Goal: Information Seeking & Learning: Learn about a topic

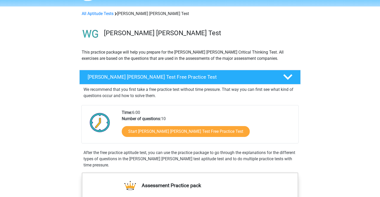
scroll to position [22, 0]
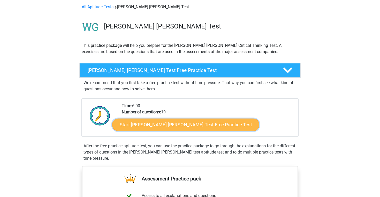
click at [192, 125] on link "Start Watson Glaser Test Free Practice Test" at bounding box center [185, 124] width 147 height 12
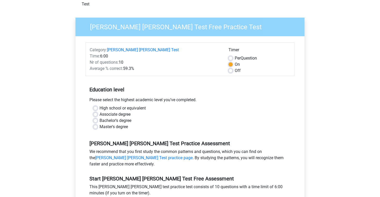
scroll to position [53, 0]
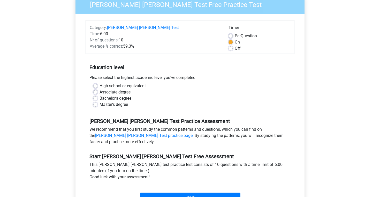
click at [117, 101] on label "Master's degree" at bounding box center [113, 104] width 28 height 6
click at [97, 101] on input "Master's degree" at bounding box center [95, 103] width 4 height 5
radio input "true"
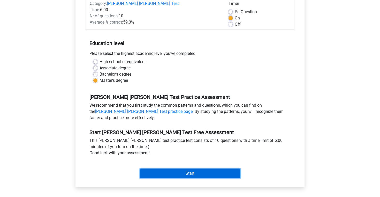
click at [177, 168] on input "Start" at bounding box center [190, 173] width 101 height 10
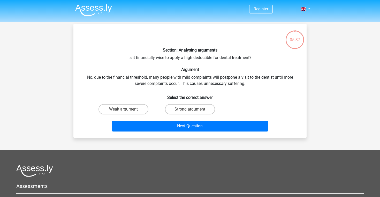
click at [187, 115] on div "Strong argument" at bounding box center [190, 109] width 66 height 14
click at [182, 112] on label "Strong argument" at bounding box center [190, 109] width 50 height 10
click at [190, 112] on input "Strong argument" at bounding box center [191, 110] width 3 height 3
radio input "true"
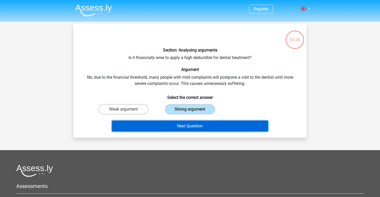
click at [183, 126] on button "Next Question" at bounding box center [190, 125] width 156 height 11
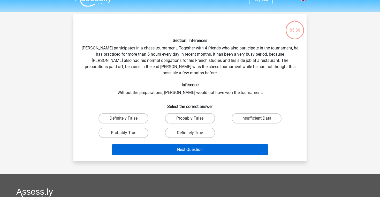
scroll to position [24, 0]
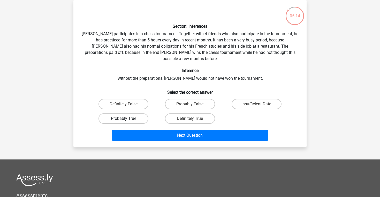
click at [138, 114] on label "Probably True" at bounding box center [123, 118] width 50 height 10
click at [127, 118] on input "Probably True" at bounding box center [125, 119] width 3 height 3
radio input "true"
click at [190, 118] on input "Definitely True" at bounding box center [191, 119] width 3 height 3
radio input "true"
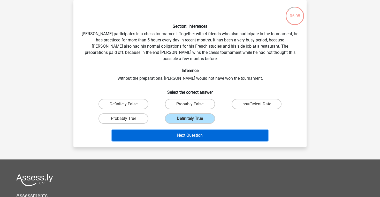
click at [189, 130] on button "Next Question" at bounding box center [190, 135] width 156 height 11
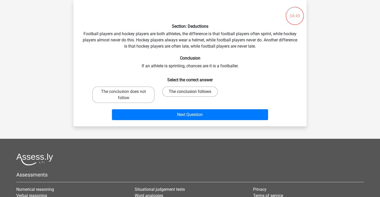
click at [171, 94] on label "The conclusion follows" at bounding box center [190, 91] width 56 height 10
click at [190, 94] on input "The conclusion follows" at bounding box center [191, 92] width 3 height 3
radio input "true"
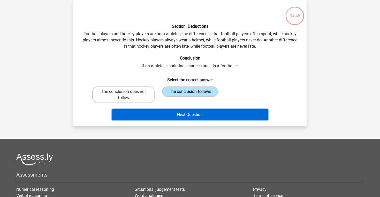
click at [178, 112] on button "Next Question" at bounding box center [190, 114] width 156 height 11
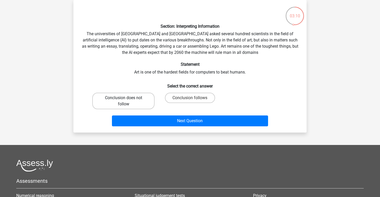
click at [128, 102] on label "Conclusion does not follow" at bounding box center [123, 101] width 62 height 17
click at [127, 101] on input "Conclusion does not follow" at bounding box center [125, 99] width 3 height 3
radio input "true"
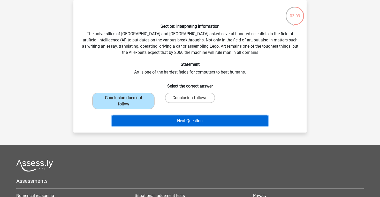
click at [139, 122] on button "Next Question" at bounding box center [190, 120] width 156 height 11
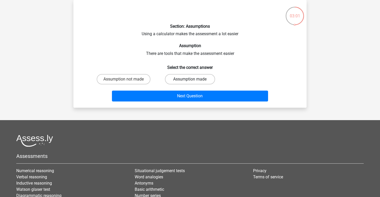
click at [174, 79] on label "Assumption made" at bounding box center [190, 79] width 50 height 10
click at [190, 79] on input "Assumption made" at bounding box center [191, 80] width 3 height 3
radio input "true"
click at [139, 79] on label "Assumption not made" at bounding box center [124, 79] width 54 height 10
click at [127, 79] on input "Assumption not made" at bounding box center [125, 80] width 3 height 3
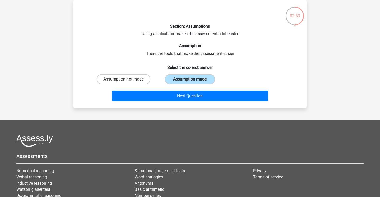
radio input "true"
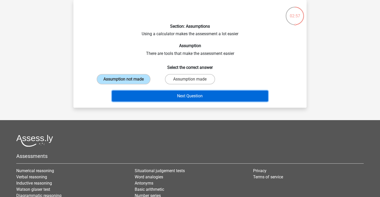
click at [153, 95] on button "Next Question" at bounding box center [190, 95] width 156 height 11
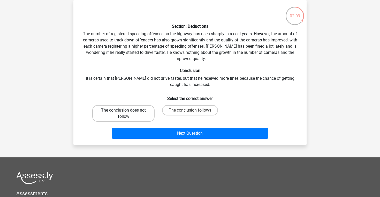
click at [147, 107] on label "The conclusion does not follow" at bounding box center [123, 113] width 62 height 17
click at [127, 110] on input "The conclusion does not follow" at bounding box center [125, 111] width 3 height 3
radio input "true"
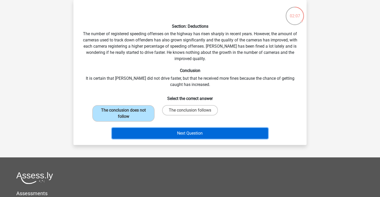
click at [168, 130] on button "Next Question" at bounding box center [190, 133] width 156 height 11
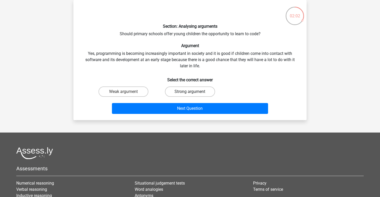
click at [178, 92] on label "Strong argument" at bounding box center [190, 91] width 50 height 10
click at [190, 92] on input "Strong argument" at bounding box center [191, 92] width 3 height 3
radio input "true"
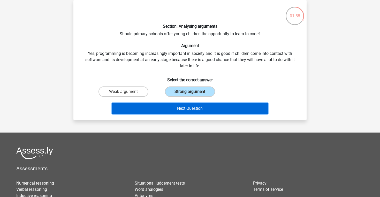
click at [187, 103] on button "Next Question" at bounding box center [190, 108] width 156 height 11
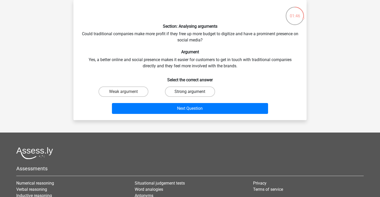
click at [194, 89] on label "Strong argument" at bounding box center [190, 91] width 50 height 10
click at [193, 91] on input "Strong argument" at bounding box center [191, 92] width 3 height 3
radio input "true"
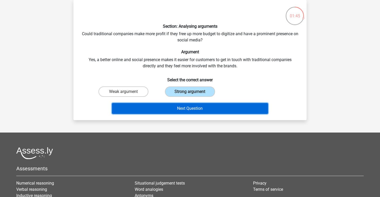
click at [187, 107] on button "Next Question" at bounding box center [190, 108] width 156 height 11
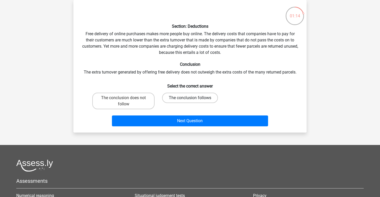
click at [170, 97] on label "The conclusion follows" at bounding box center [190, 98] width 56 height 10
click at [190, 98] on input "The conclusion follows" at bounding box center [191, 99] width 3 height 3
radio input "true"
click at [149, 100] on label "The conclusion does not follow" at bounding box center [123, 101] width 62 height 17
click at [127, 100] on input "The conclusion does not follow" at bounding box center [125, 99] width 3 height 3
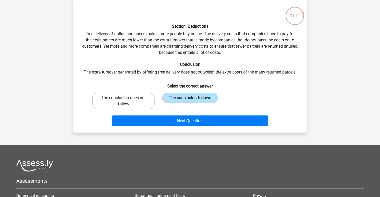
radio input "true"
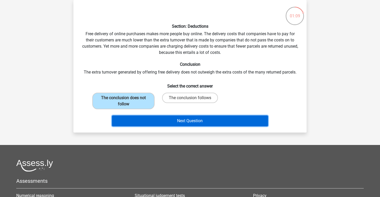
click at [171, 119] on button "Next Question" at bounding box center [190, 120] width 156 height 11
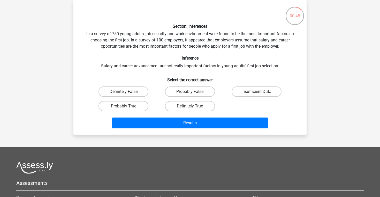
click at [139, 89] on label "Definitely False" at bounding box center [123, 91] width 50 height 10
click at [127, 91] on input "Definitely False" at bounding box center [125, 92] width 3 height 3
radio input "true"
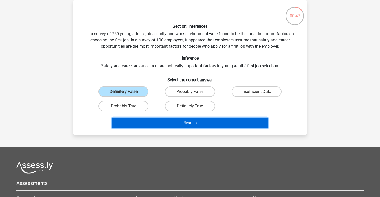
click at [178, 121] on button "Results" at bounding box center [190, 122] width 156 height 11
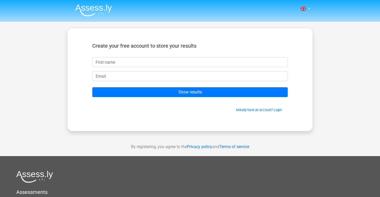
click at [205, 64] on input "text" at bounding box center [189, 62] width 195 height 10
type input "s"
type input "Serena McLeod"
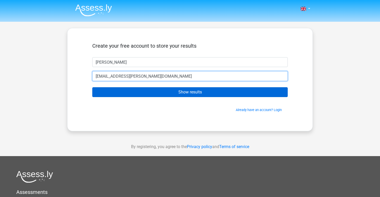
type input "serena.stangroom@hotmail.com"
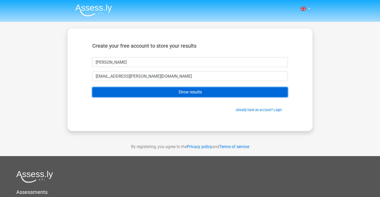
click at [198, 93] on input "Show results" at bounding box center [189, 92] width 195 height 10
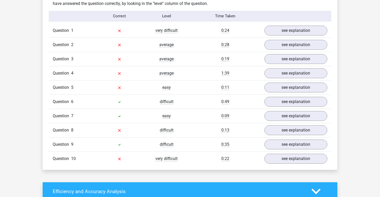
scroll to position [414, 0]
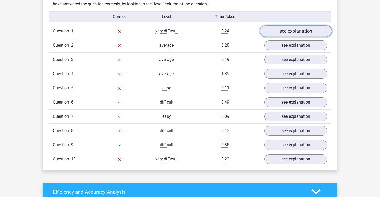
click at [287, 26] on link "see explanation" at bounding box center [296, 30] width 72 height 11
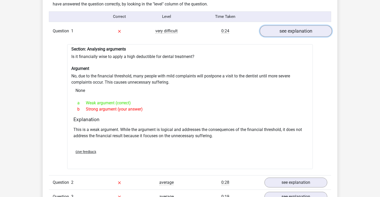
click at [288, 25] on link "see explanation" at bounding box center [296, 30] width 72 height 11
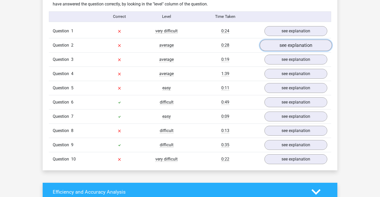
click at [285, 41] on link "see explanation" at bounding box center [296, 45] width 72 height 11
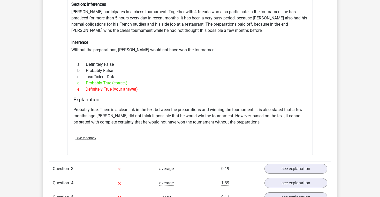
scroll to position [441, 0]
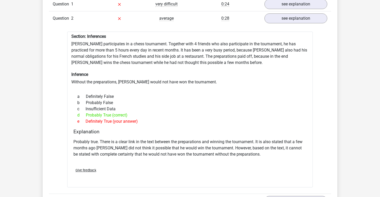
click at [292, 20] on div "Question 2 average 0:28 see explanation" at bounding box center [190, 18] width 282 height 14
click at [290, 16] on link "see explanation" at bounding box center [296, 18] width 72 height 11
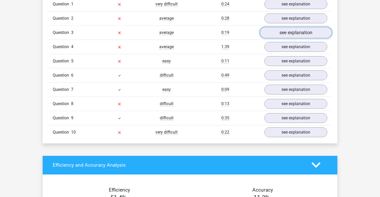
click at [287, 29] on link "see explanation" at bounding box center [296, 32] width 72 height 11
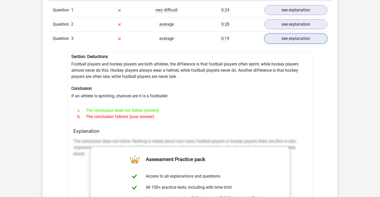
scroll to position [411, 0]
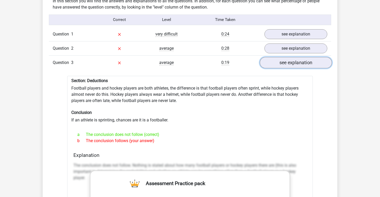
click at [290, 62] on link "see explanation" at bounding box center [296, 62] width 72 height 11
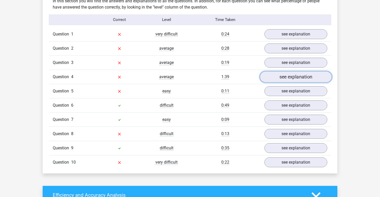
click at [282, 75] on link "see explanation" at bounding box center [296, 76] width 72 height 11
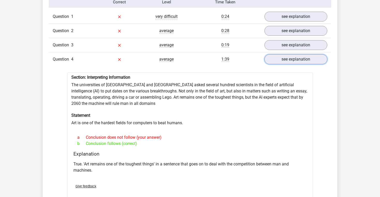
scroll to position [423, 0]
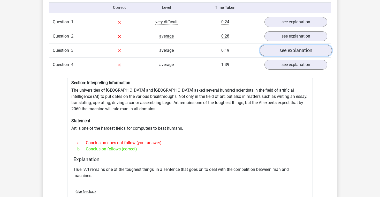
click at [287, 45] on link "see explanation" at bounding box center [296, 50] width 72 height 11
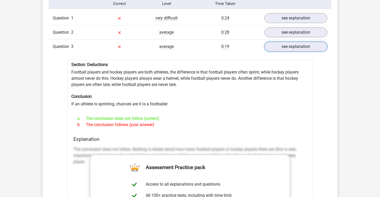
scroll to position [428, 0]
click at [292, 42] on link "see explanation" at bounding box center [296, 45] width 72 height 11
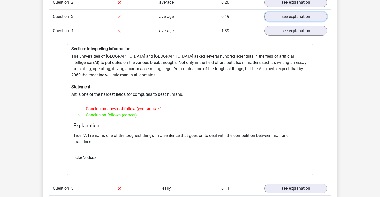
scroll to position [458, 0]
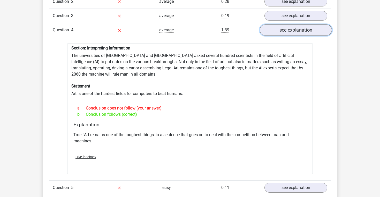
click at [302, 27] on link "see explanation" at bounding box center [296, 29] width 72 height 11
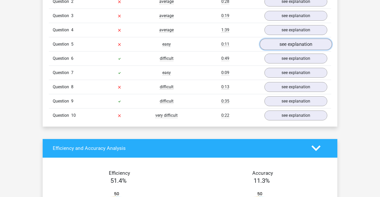
click at [296, 42] on link "see explanation" at bounding box center [296, 43] width 72 height 11
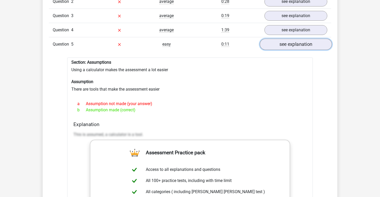
click at [296, 42] on link "see explanation" at bounding box center [296, 43] width 72 height 11
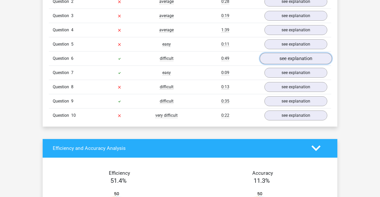
click at [293, 57] on link "see explanation" at bounding box center [296, 58] width 72 height 11
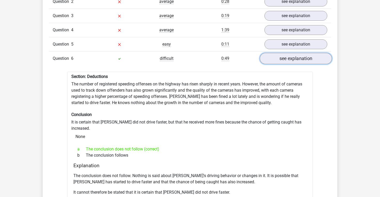
click at [293, 57] on link "see explanation" at bounding box center [296, 58] width 72 height 11
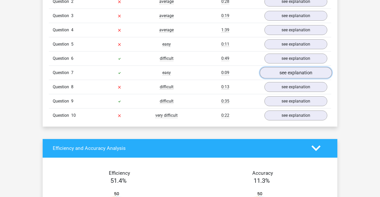
click at [288, 69] on link "see explanation" at bounding box center [296, 72] width 72 height 11
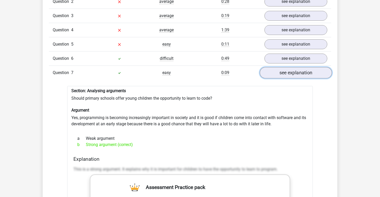
click at [288, 70] on link "see explanation" at bounding box center [296, 72] width 72 height 11
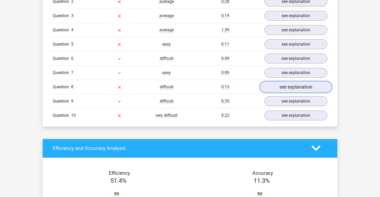
click at [285, 86] on link "see explanation" at bounding box center [296, 86] width 72 height 11
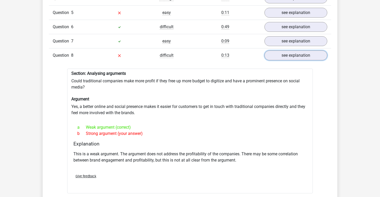
scroll to position [491, 0]
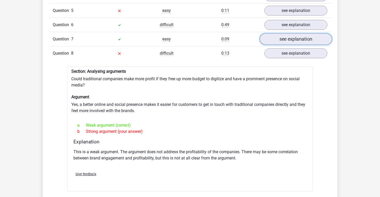
click at [302, 34] on link "see explanation" at bounding box center [296, 38] width 72 height 11
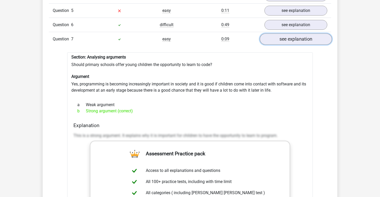
click at [298, 37] on link "see explanation" at bounding box center [296, 38] width 72 height 11
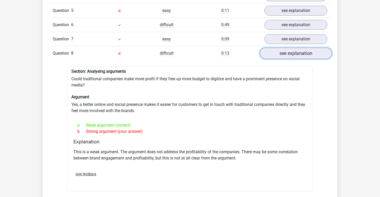
click at [295, 49] on link "see explanation" at bounding box center [296, 53] width 72 height 11
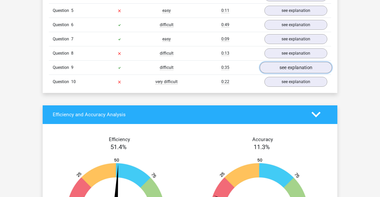
click at [290, 67] on link "see explanation" at bounding box center [296, 67] width 72 height 11
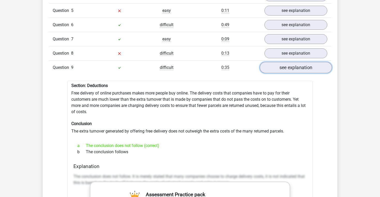
click at [290, 67] on link "see explanation" at bounding box center [296, 67] width 72 height 11
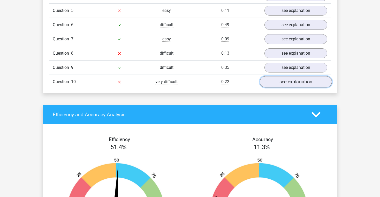
click at [287, 80] on link "see explanation" at bounding box center [296, 81] width 72 height 11
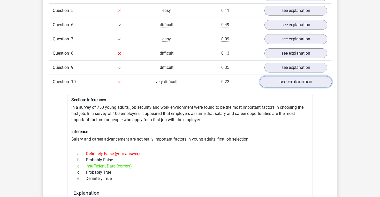
click at [287, 79] on link "see explanation" at bounding box center [296, 81] width 72 height 11
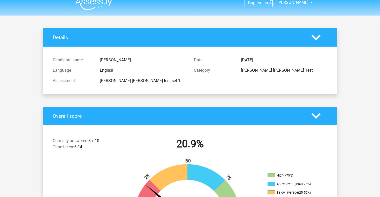
scroll to position [0, 0]
